Goal: Task Accomplishment & Management: Use online tool/utility

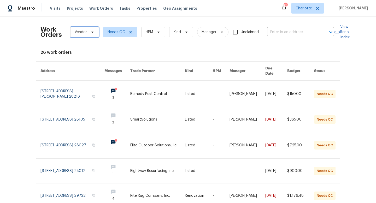
click at [84, 33] on span "Vendor" at bounding box center [81, 32] width 12 height 5
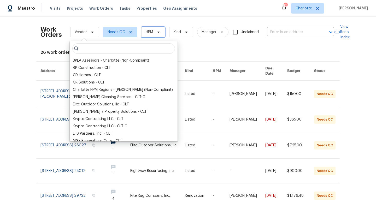
click at [144, 29] on span "HPM" at bounding box center [153, 32] width 24 height 10
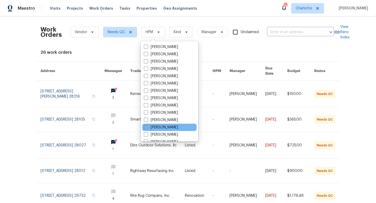
click at [148, 126] on label "[PERSON_NAME]" at bounding box center [161, 127] width 34 height 5
click at [147, 126] on input "[PERSON_NAME]" at bounding box center [145, 126] width 3 height 3
checkbox input "true"
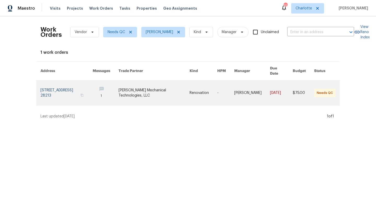
click at [46, 93] on link at bounding box center [66, 93] width 52 height 25
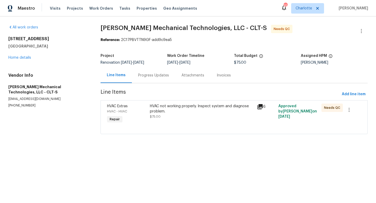
click at [157, 75] on div "Progress Updates" at bounding box center [153, 75] width 31 height 5
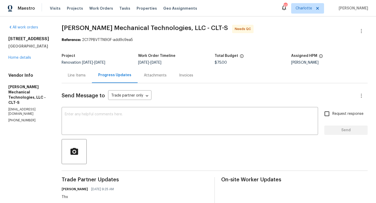
click at [25, 61] on div "All work orders 6139 Castle Ct Charlotte, NC 28213 Home details Vendor Info Joh…" at bounding box center [28, 74] width 41 height 98
click at [23, 59] on link "Home details" at bounding box center [19, 58] width 23 height 4
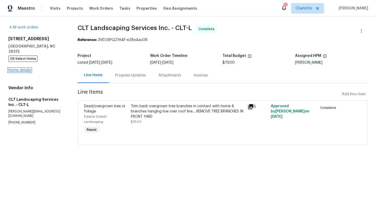
click at [16, 68] on link "Home details" at bounding box center [19, 70] width 23 height 4
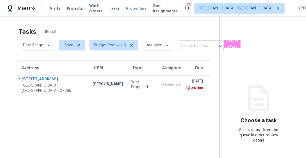
click at [142, 10] on span "Properties" at bounding box center [136, 8] width 20 height 5
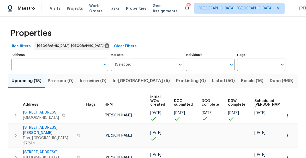
click at [212, 82] on span "Listed (50)" at bounding box center [223, 80] width 23 height 7
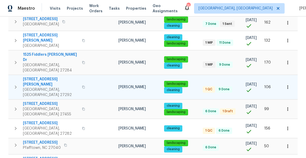
scroll to position [143, 0]
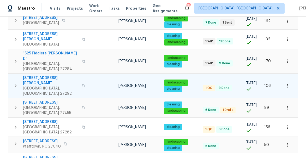
click at [49, 75] on span "969 Old Linwood Rd" at bounding box center [51, 80] width 56 height 10
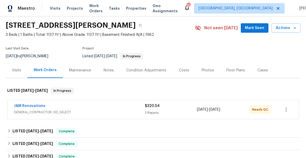
scroll to position [20, 0]
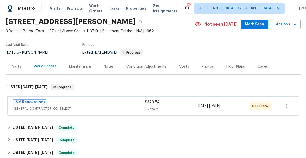
click at [31, 101] on link "J&M Renovations" at bounding box center [30, 102] width 32 height 4
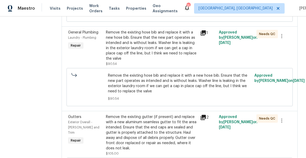
scroll to position [143, 0]
click at [204, 35] on icon at bounding box center [203, 32] width 5 height 5
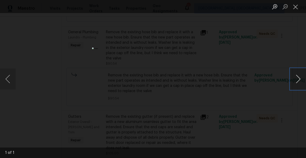
click at [299, 79] on button "Next image" at bounding box center [299, 78] width 16 height 21
click at [295, 4] on button "Close lightbox" at bounding box center [296, 6] width 10 height 9
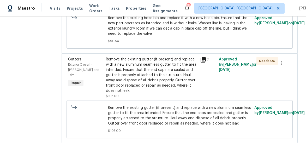
scroll to position [0, 0]
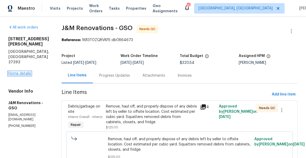
click at [24, 72] on link "Home details" at bounding box center [19, 74] width 23 height 4
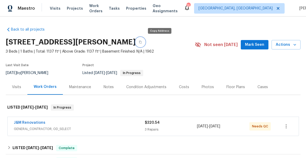
click at [142, 43] on icon "button" at bounding box center [140, 41] width 3 height 3
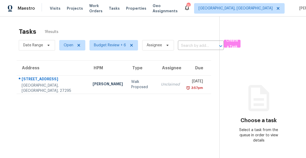
click at [239, 14] on div "Maestro Visits Projects Work Orders Tasks Properties Geo Assignments 15 Greensb…" at bounding box center [153, 8] width 306 height 16
click at [233, 8] on span "Greensboro, NC" at bounding box center [236, 8] width 74 height 5
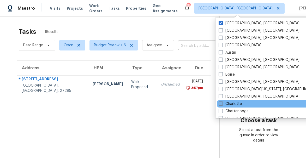
click at [223, 105] on span at bounding box center [221, 103] width 4 height 4
click at [222, 104] on input "Charlotte" at bounding box center [220, 102] width 3 height 3
checkbox input "true"
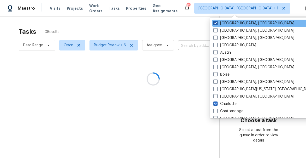
click at [217, 25] on span at bounding box center [216, 23] width 4 height 4
click at [217, 24] on input "Greensboro, NC" at bounding box center [215, 22] width 3 height 3
checkbox input "false"
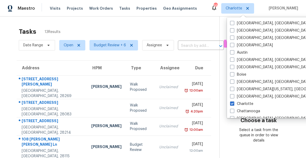
click at [164, 31] on div "Tasks 13 Results" at bounding box center [119, 32] width 201 height 14
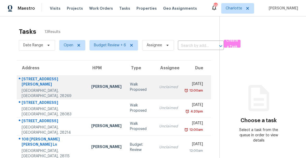
click at [32, 82] on div "[STREET_ADDRESS][PERSON_NAME]" at bounding box center [52, 82] width 61 height 12
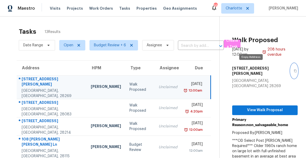
click at [294, 69] on icon "button" at bounding box center [295, 70] width 3 height 3
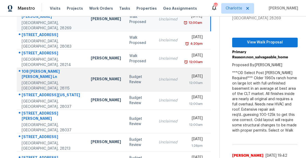
scroll to position [68, 0]
click at [155, 73] on td "Unclaimed" at bounding box center [168, 79] width 27 height 24
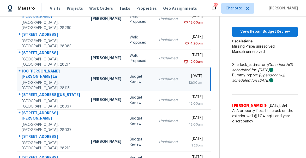
click at [87, 75] on td "Greg Janiak" at bounding box center [106, 79] width 39 height 24
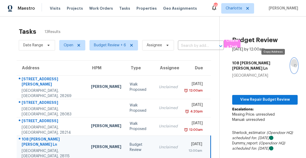
click at [291, 65] on button "button" at bounding box center [294, 65] width 7 height 15
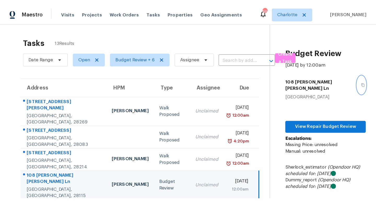
scroll to position [21, 0]
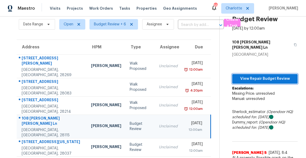
click at [257, 75] on span "View Repair Budget Review" at bounding box center [265, 78] width 57 height 7
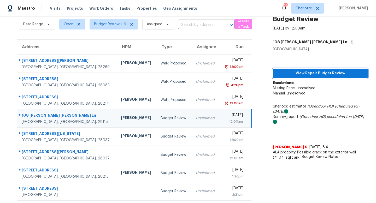
click at [306, 70] on span "View Repair Budget Review" at bounding box center [320, 73] width 86 height 7
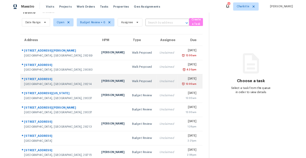
scroll to position [21, 0]
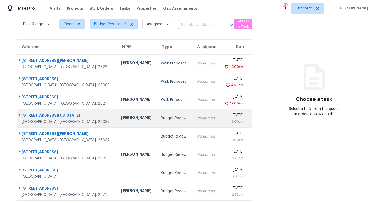
click at [33, 116] on div "[STREET_ADDRESS][US_STATE]" at bounding box center [67, 116] width 91 height 7
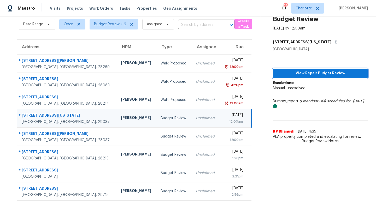
click at [315, 74] on span "View Repair Budget Review" at bounding box center [320, 73] width 86 height 7
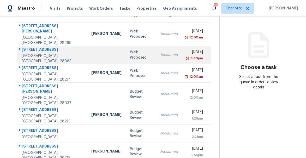
scroll to position [54, 0]
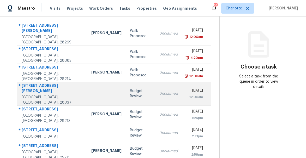
click at [91, 93] on div at bounding box center [106, 93] width 30 height 1
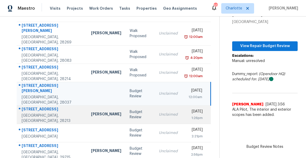
click at [39, 106] on div "[STREET_ADDRESS]" at bounding box center [52, 109] width 61 height 7
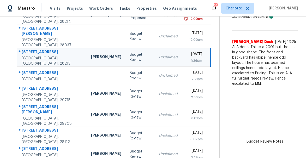
scroll to position [114, 0]
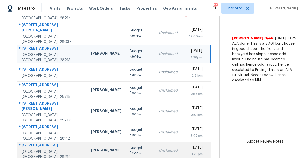
click at [50, 142] on div "[STREET_ADDRESS]" at bounding box center [52, 145] width 61 height 7
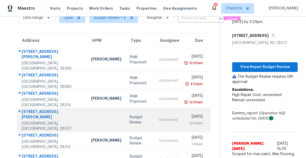
scroll to position [25, 0]
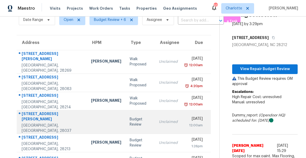
click at [39, 111] on div "[STREET_ADDRESS][PERSON_NAME]" at bounding box center [52, 117] width 61 height 12
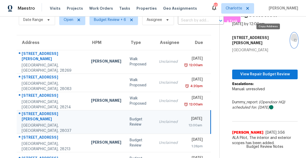
click at [294, 39] on icon "button" at bounding box center [295, 40] width 3 height 3
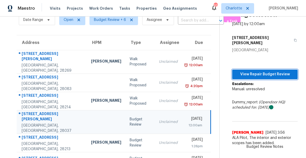
click at [264, 71] on span "View Repair Budget Review" at bounding box center [265, 74] width 57 height 7
